Goal: Communication & Community: Participate in discussion

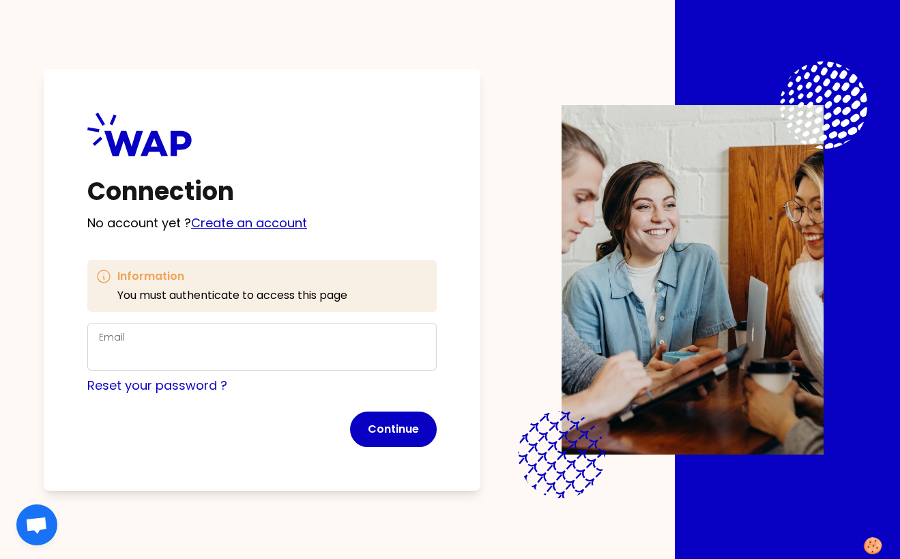
click at [218, 222] on link "Create an account" at bounding box center [249, 222] width 116 height 17
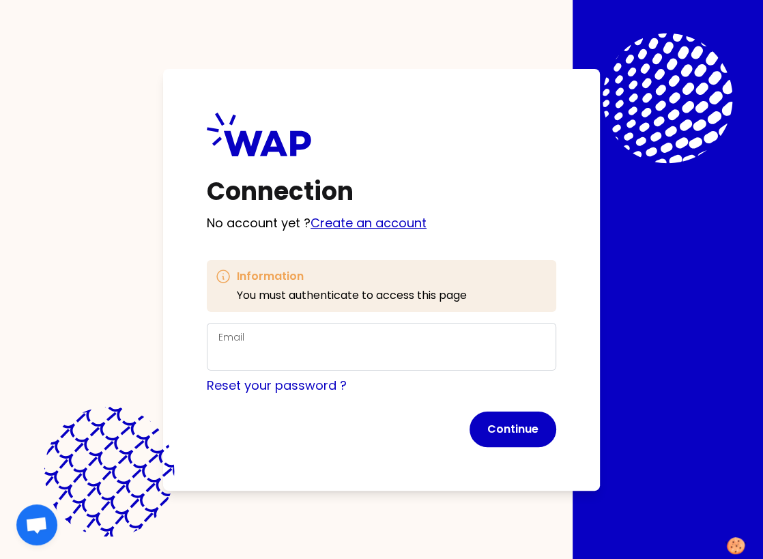
click at [342, 219] on link "Create an account" at bounding box center [368, 222] width 116 height 17
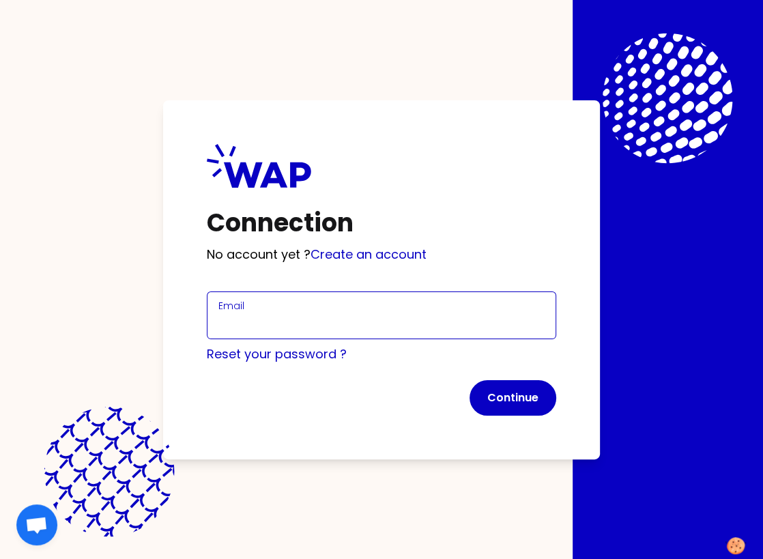
click at [235, 325] on input "Email" at bounding box center [381, 323] width 326 height 19
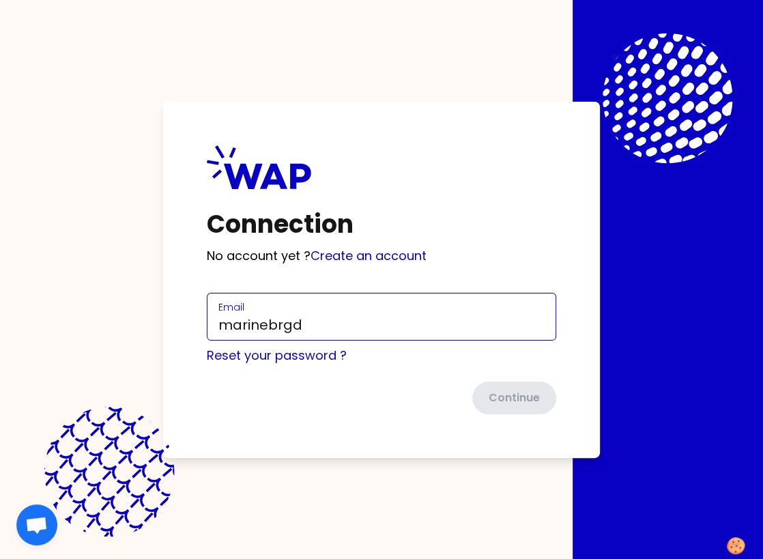
type input "[EMAIL_ADDRESS][DOMAIN_NAME]"
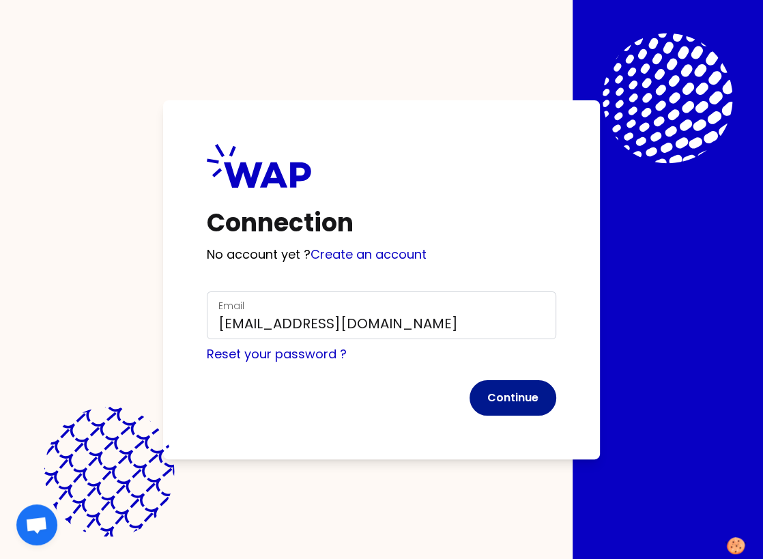
click at [482, 390] on button "Continue" at bounding box center [512, 397] width 87 height 35
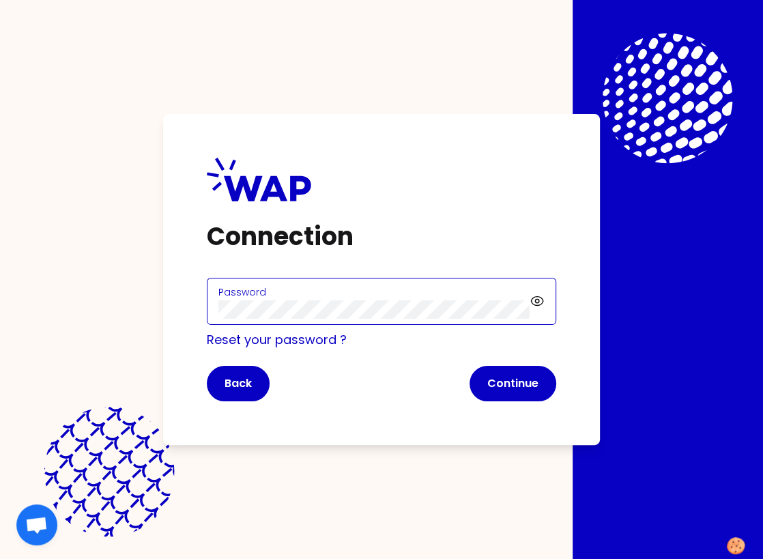
click button "Continue" at bounding box center [512, 383] width 87 height 35
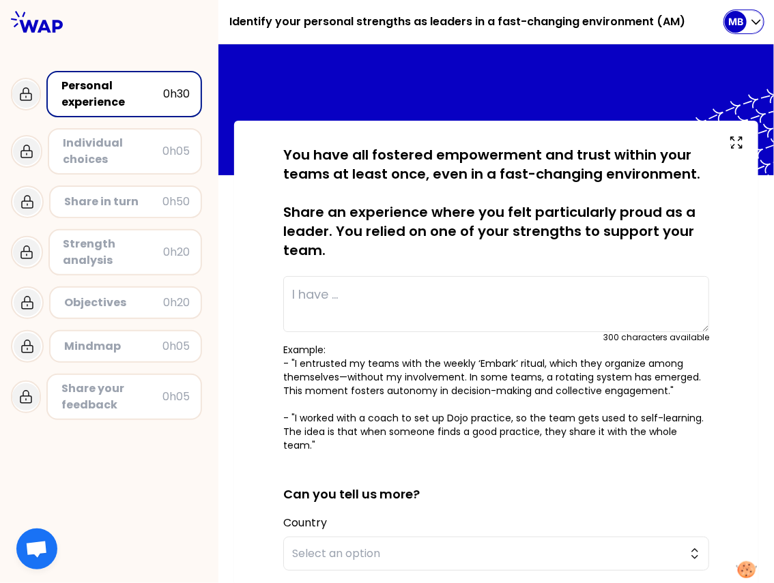
click at [750, 18] on icon "button" at bounding box center [756, 22] width 14 height 14
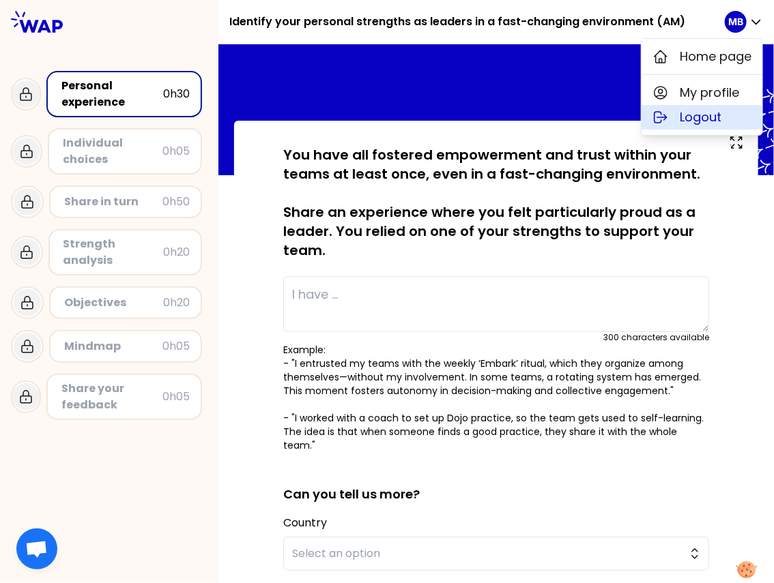
click at [683, 126] on span "Logout" at bounding box center [700, 117] width 42 height 19
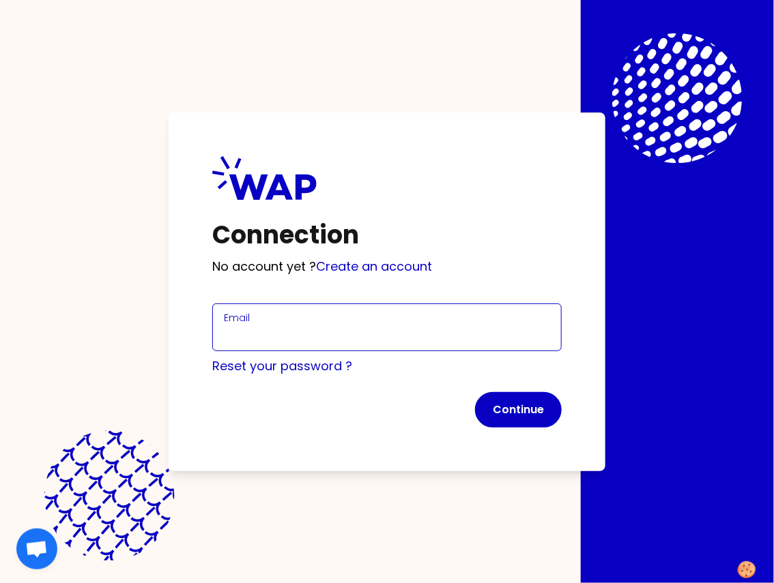
click at [238, 334] on input "Email" at bounding box center [387, 335] width 326 height 19
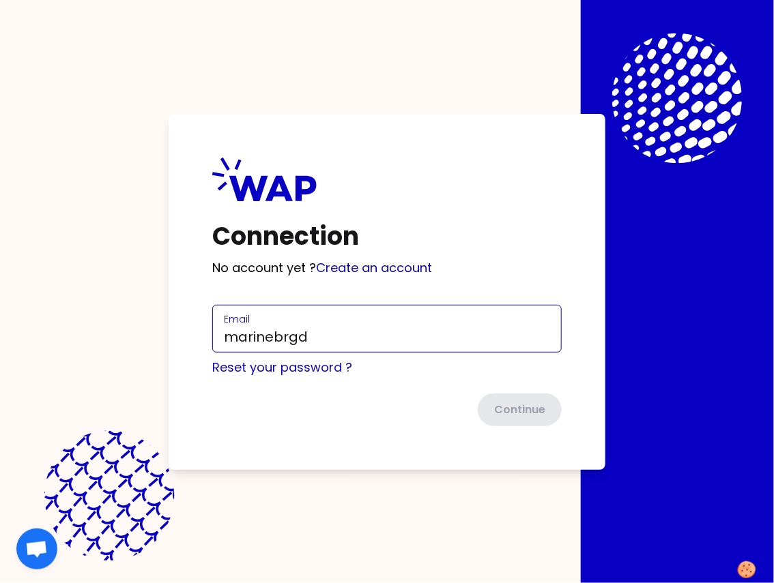
type input "[EMAIL_ADDRESS][DOMAIN_NAME]"
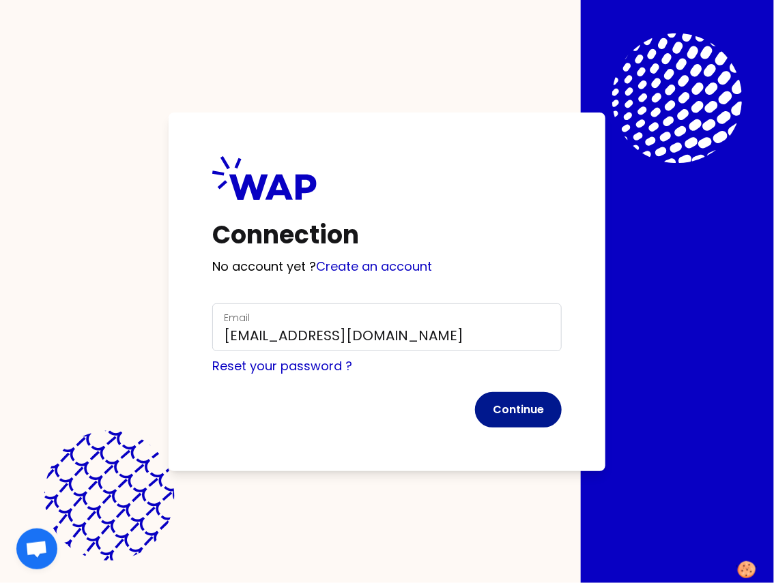
click at [519, 416] on button "Continue" at bounding box center [518, 409] width 87 height 35
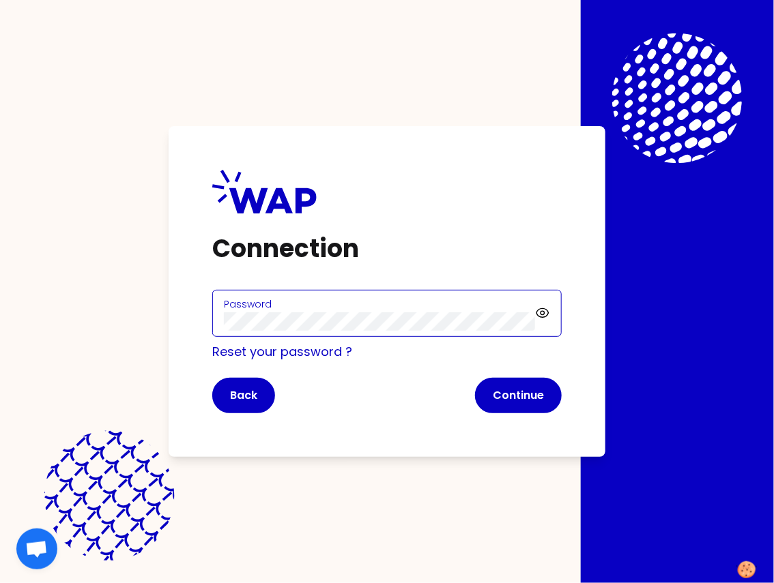
click button "Continue" at bounding box center [518, 395] width 87 height 35
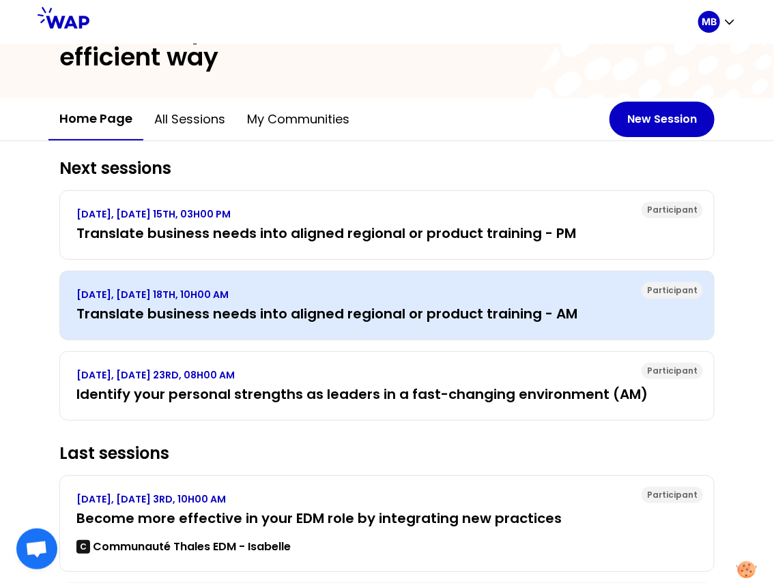
scroll to position [79, 0]
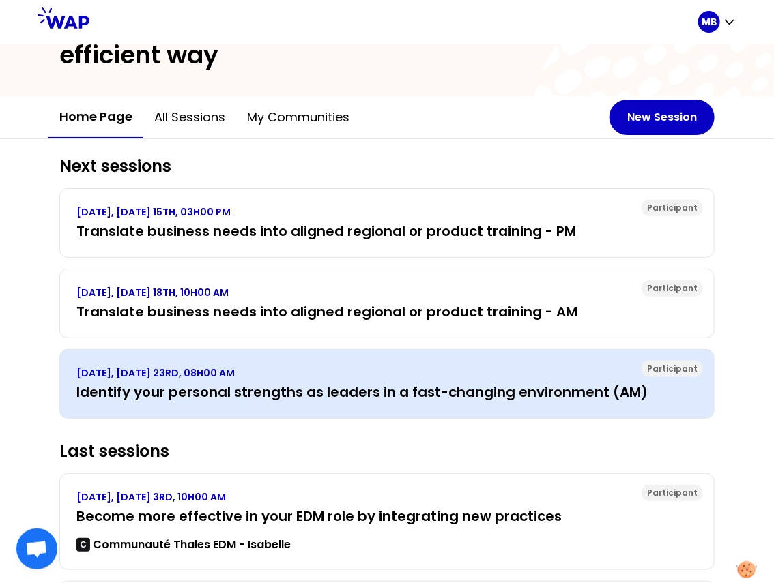
click at [372, 390] on h3 "Identify your personal strengths as leaders in a fast-changing environment (AM)" at bounding box center [386, 392] width 621 height 19
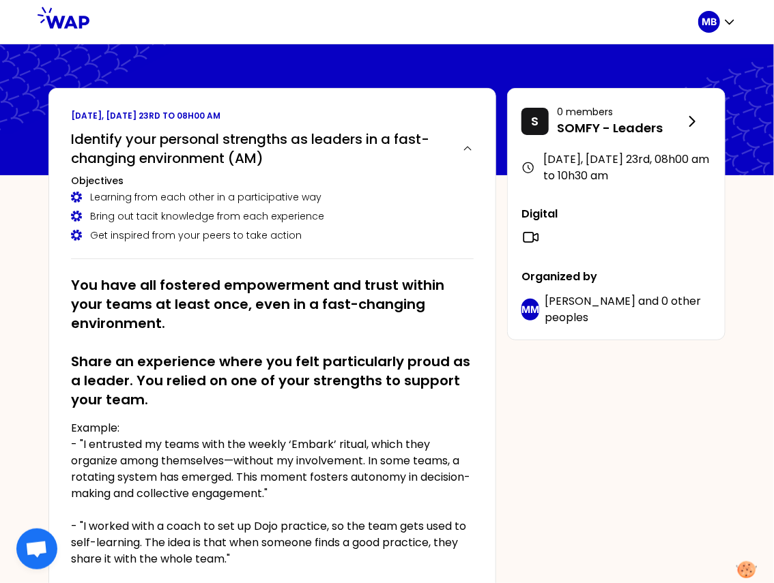
click at [211, 171] on div "Identify your personal strengths as leaders in a fast-changing environment (AM)…" at bounding box center [272, 191] width 402 height 135
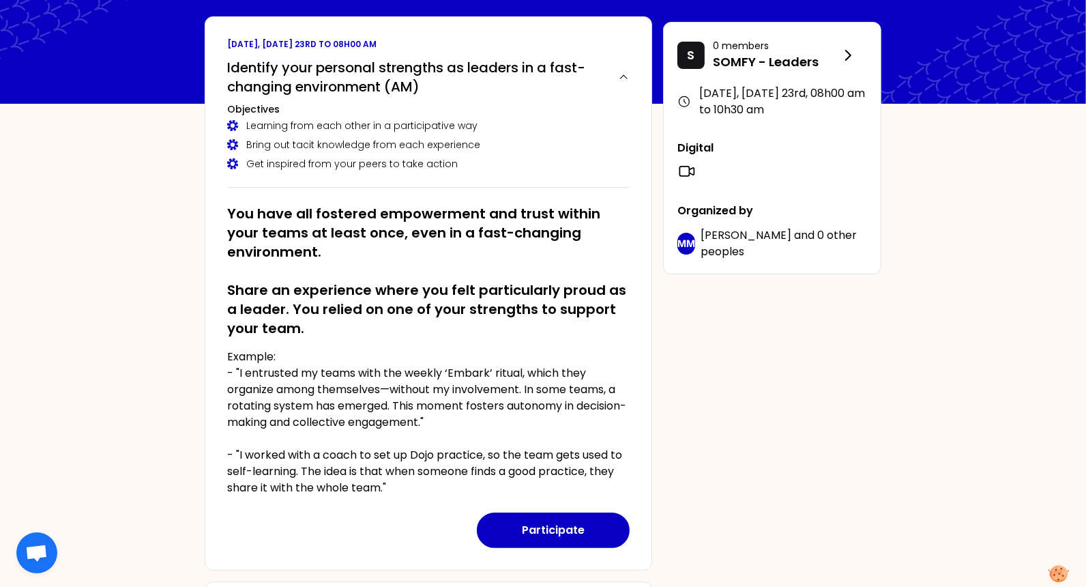
scroll to position [72, 0]
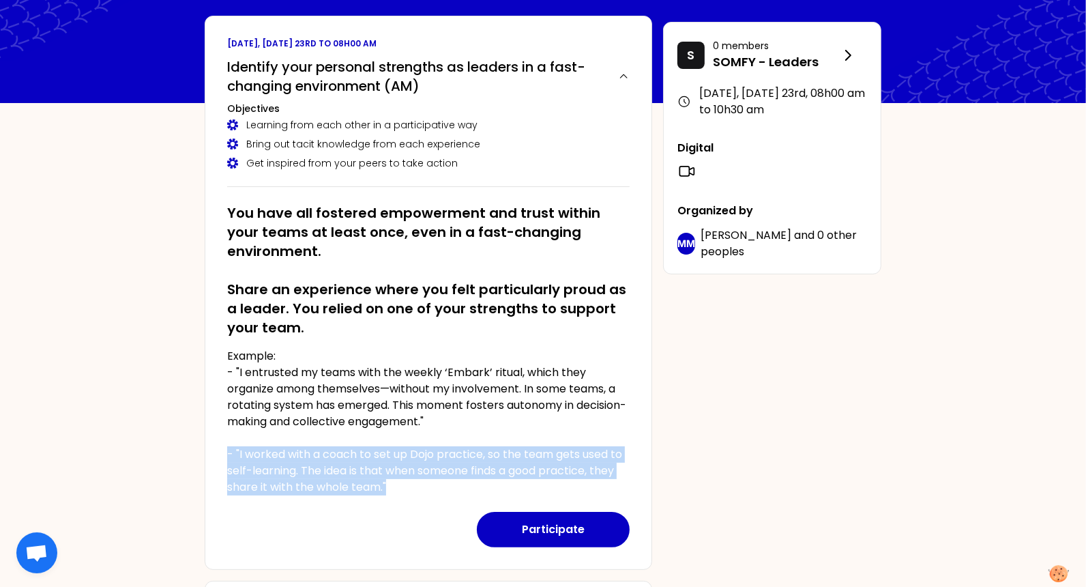
drag, startPoint x: 393, startPoint y: 483, endPoint x: 214, endPoint y: 448, distance: 182.2
click at [214, 448] on div "[DATE], [DATE] 23rd to 08h00 am Identify your personal strengths as leaders in …" at bounding box center [429, 293] width 448 height 554
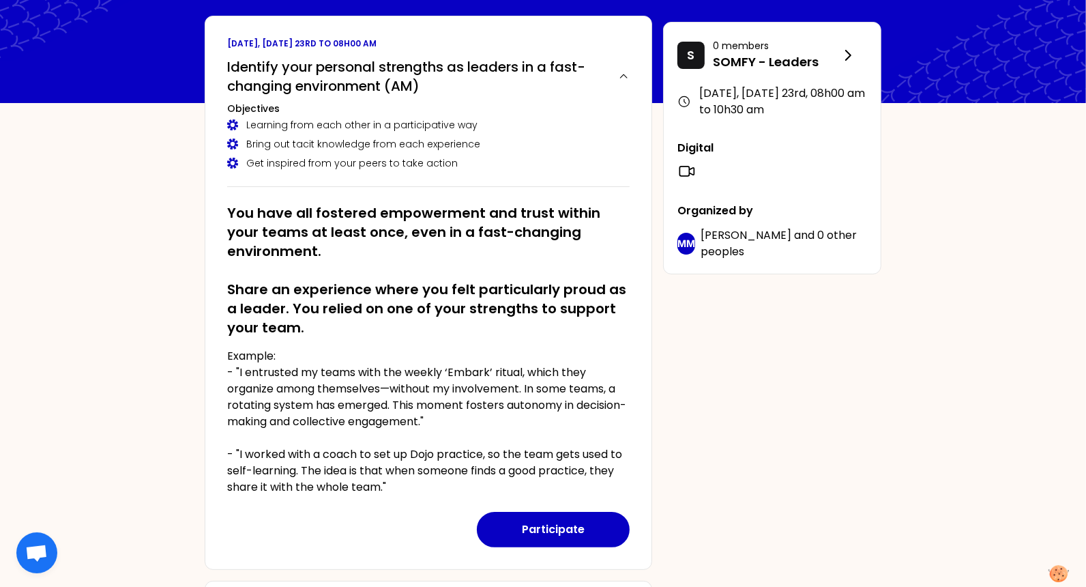
click at [453, 527] on div "Participate" at bounding box center [428, 521] width 402 height 52
click at [514, 527] on button "Participate" at bounding box center [553, 529] width 153 height 35
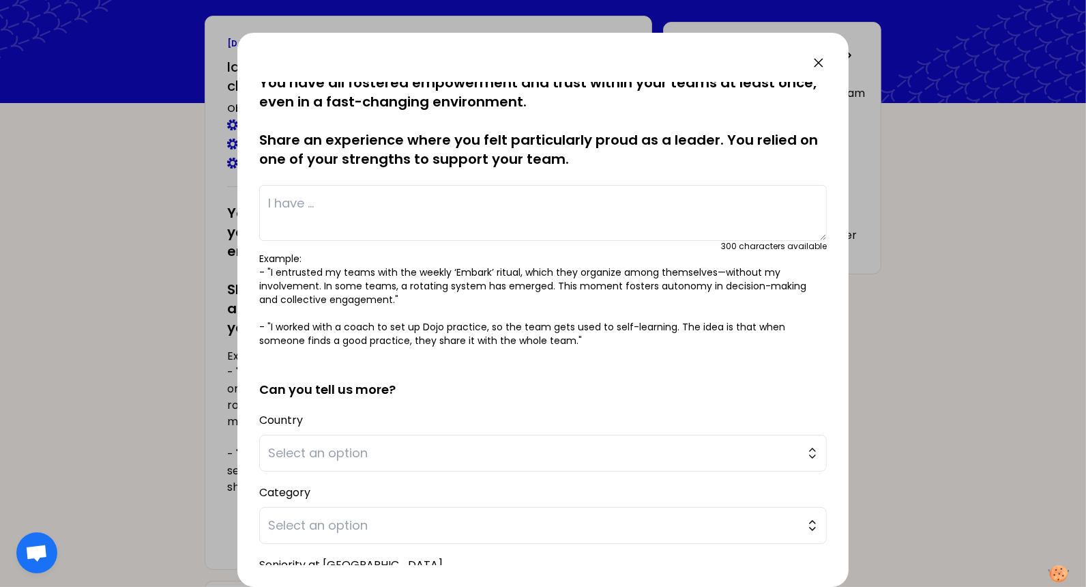
scroll to position [0, 0]
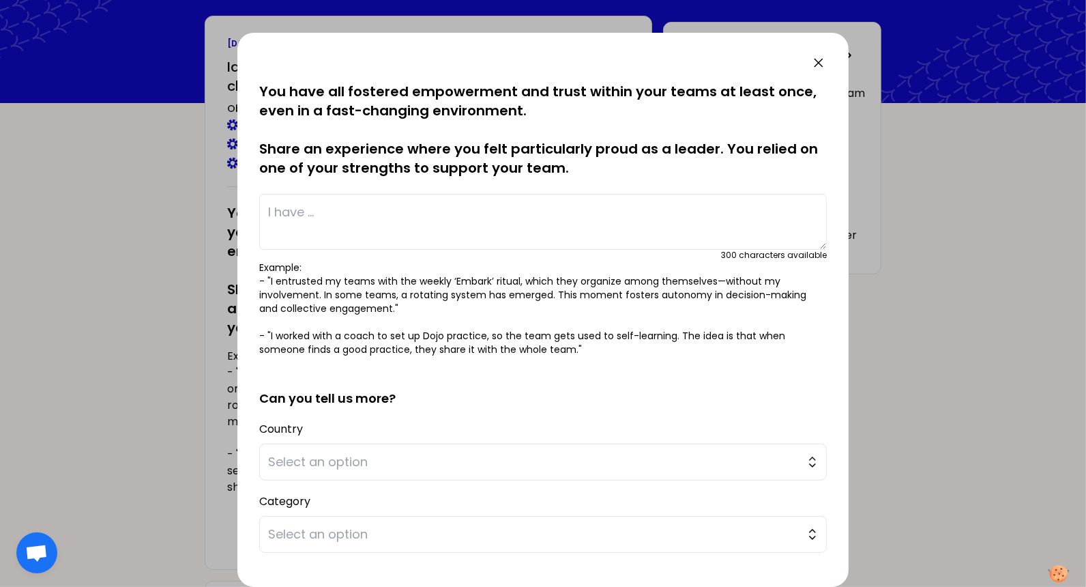
click at [282, 224] on textarea at bounding box center [543, 222] width 568 height 56
drag, startPoint x: 309, startPoint y: 214, endPoint x: 263, endPoint y: 214, distance: 45.7
click at [263, 214] on textarea "Here" at bounding box center [543, 222] width 568 height 56
type textarea "2 sentences here"
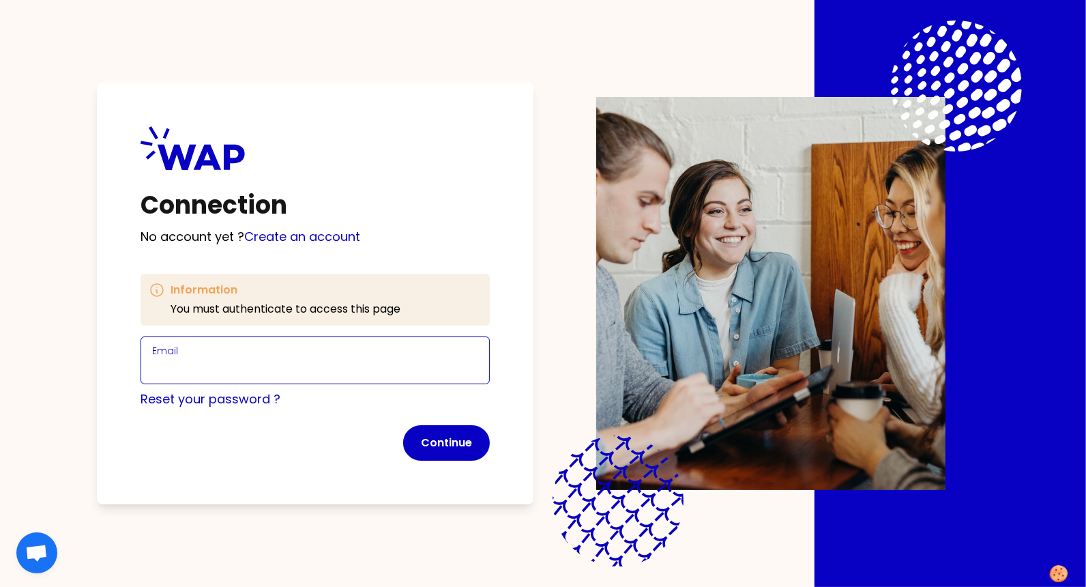
click at [167, 375] on input "Email" at bounding box center [315, 368] width 326 height 19
click at [110, 372] on div "Connection No account yet ? Create an account Information You must authenticate…" at bounding box center [315, 294] width 437 height 422
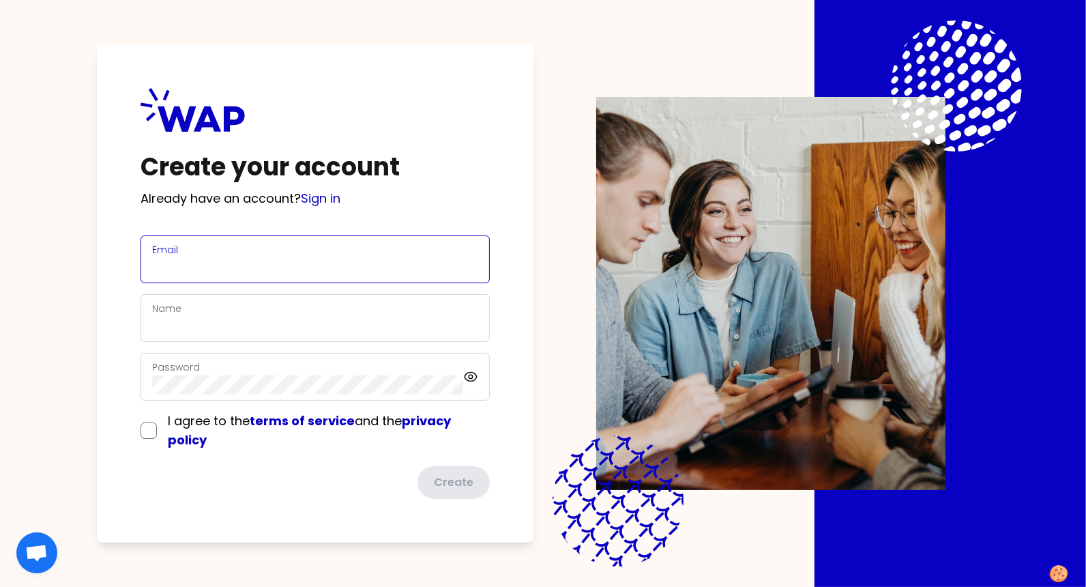
click at [158, 267] on input "Email" at bounding box center [315, 267] width 326 height 19
click at [154, 329] on input "Name" at bounding box center [315, 326] width 326 height 19
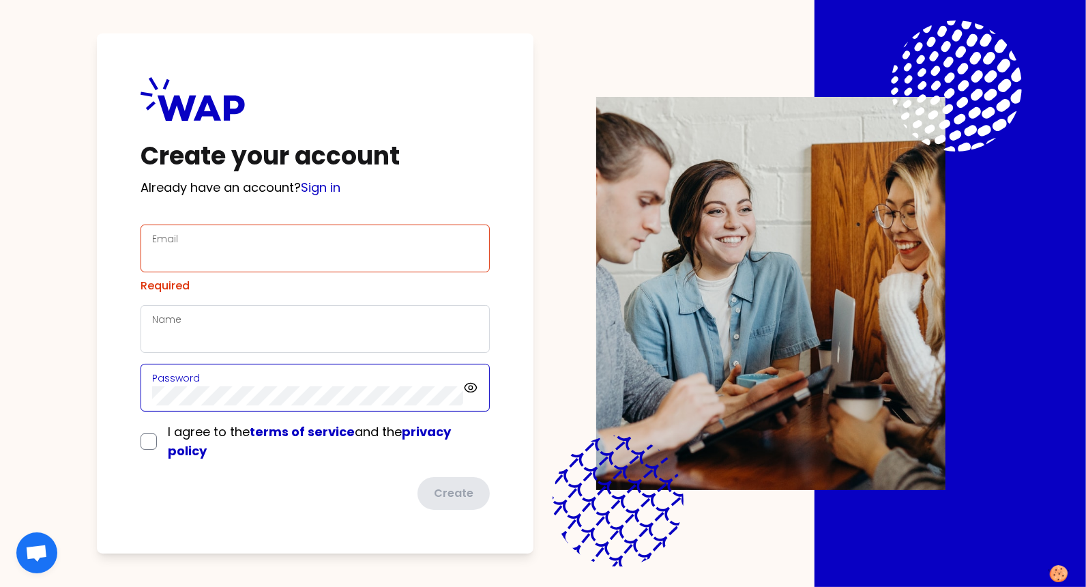
click at [166, 394] on div "Password" at bounding box center [307, 387] width 311 height 35
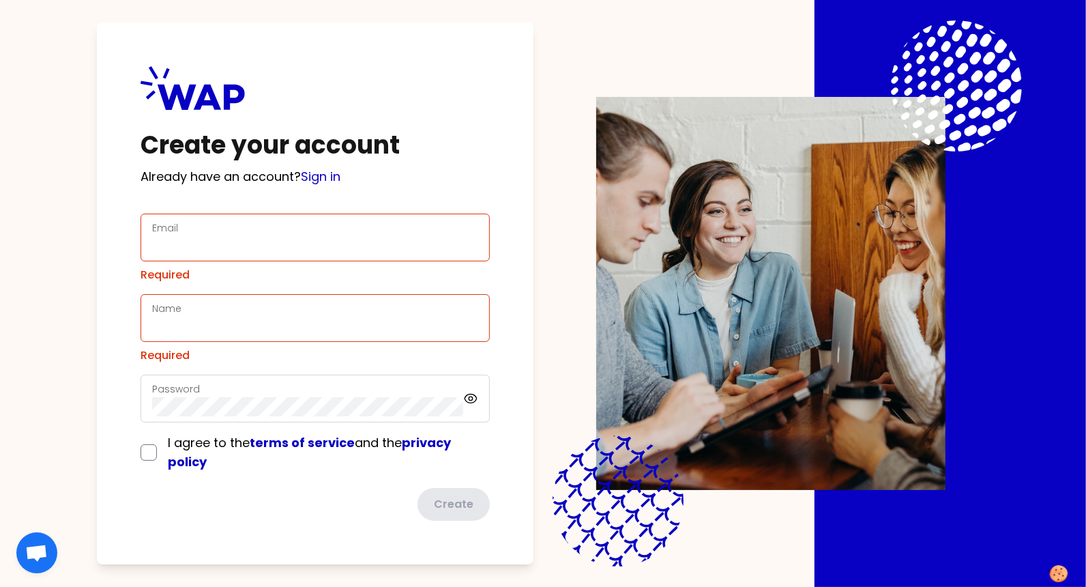
click at [148, 492] on form "Email Required Name Required Password I agree to the terms of service and the p…" at bounding box center [315, 367] width 349 height 307
